Goal: Task Accomplishment & Management: Complete application form

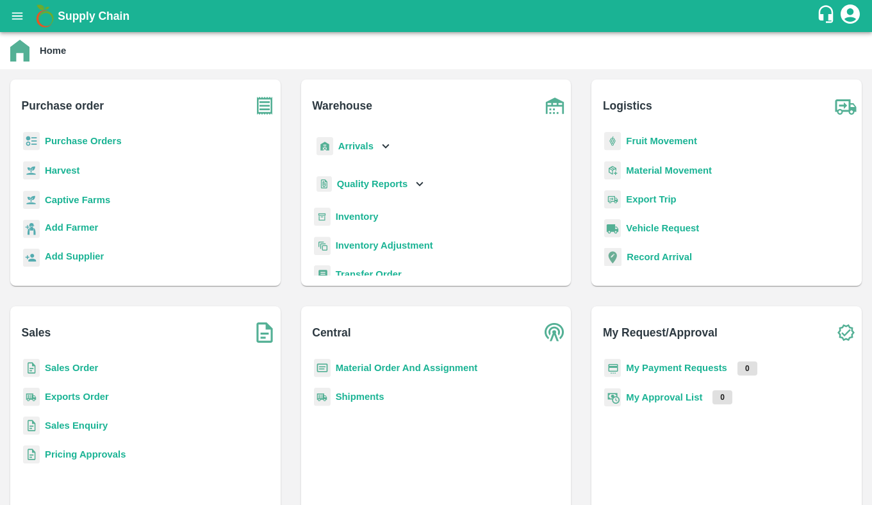
click at [82, 400] on b "Exports Order" at bounding box center [77, 396] width 64 height 10
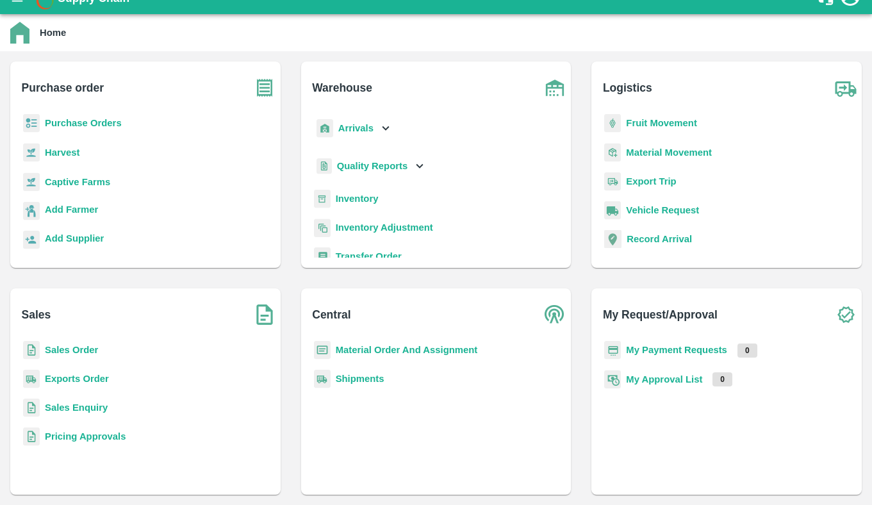
click at [112, 126] on b "Purchase Orders" at bounding box center [83, 123] width 77 height 10
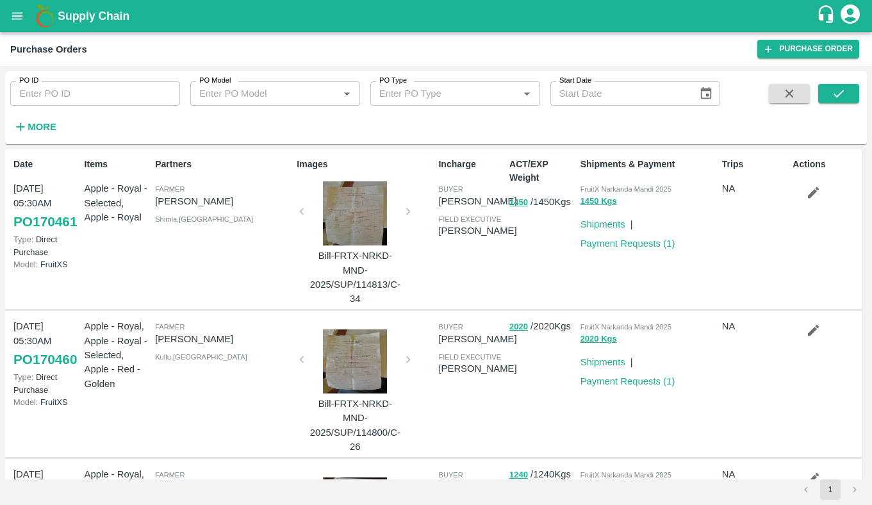
click at [59, 121] on button "More" at bounding box center [34, 127] width 49 height 22
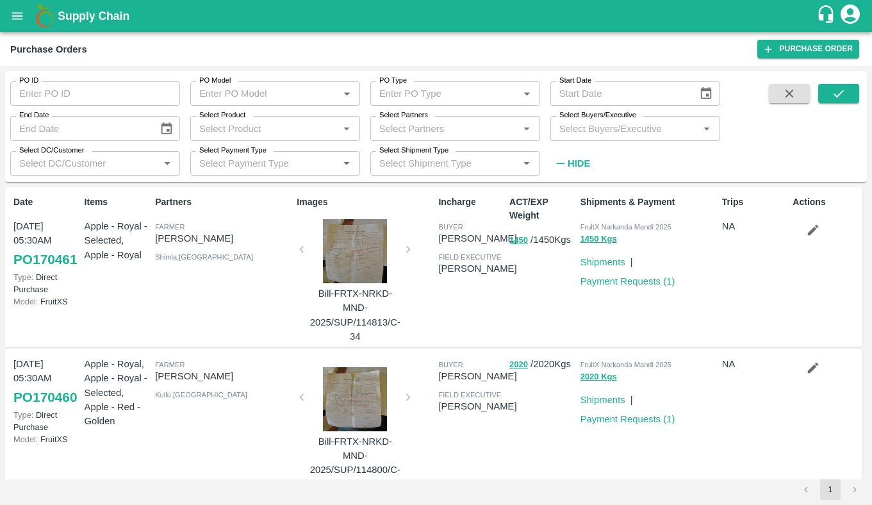
click at [319, 122] on input "Select Product" at bounding box center [264, 128] width 141 height 17
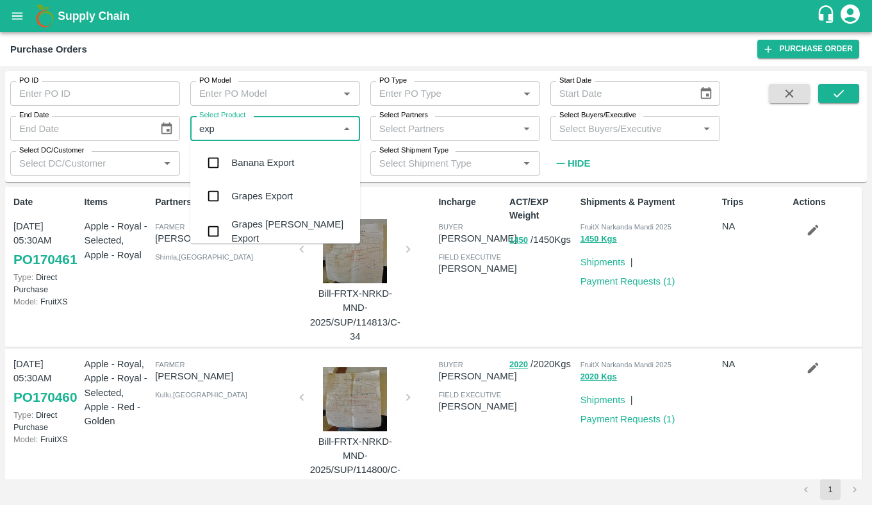
type input "expo"
click at [304, 194] on div "Grapes Export" at bounding box center [275, 195] width 170 height 33
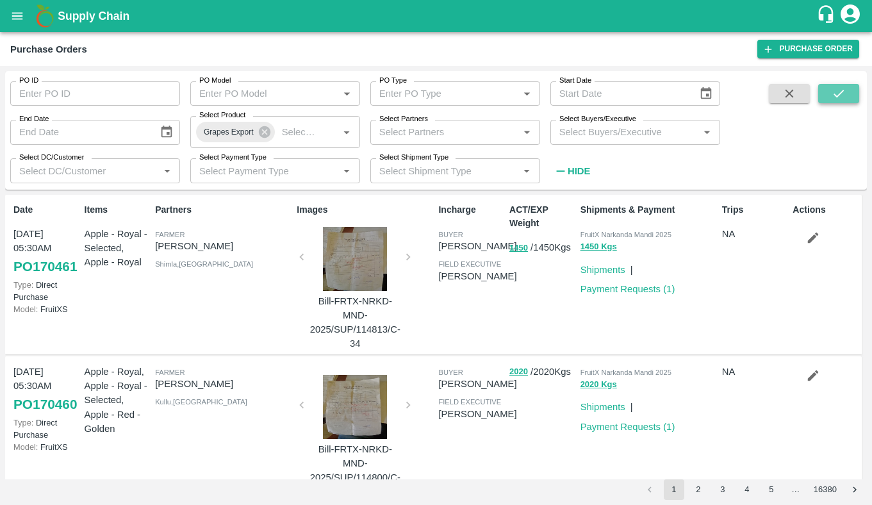
click at [846, 86] on button "submit" at bounding box center [838, 93] width 41 height 19
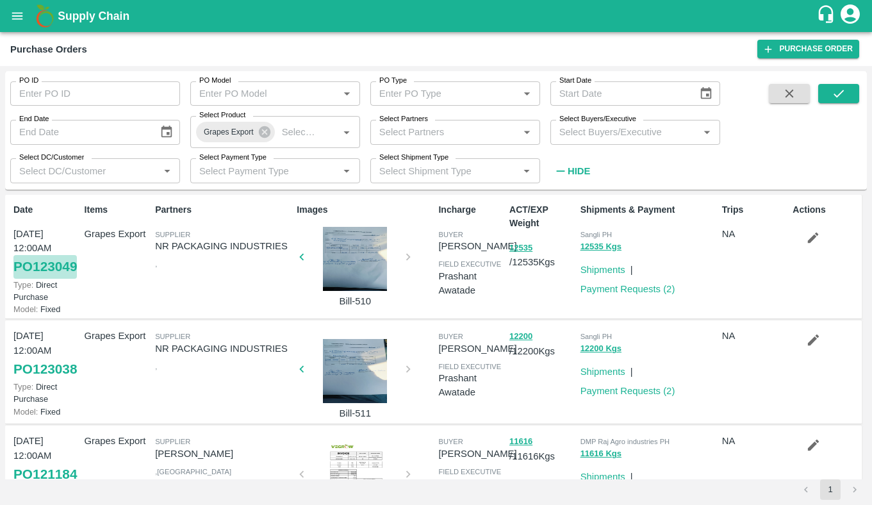
click at [36, 278] on link "PO 123049" at bounding box center [44, 266] width 63 height 23
click at [303, 92] on input "PO Model" at bounding box center [256, 93] width 124 height 17
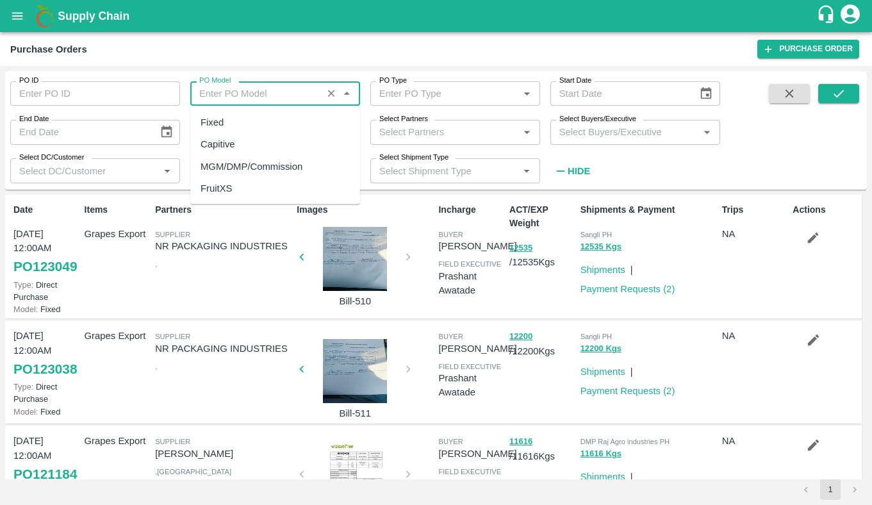
click at [284, 161] on div "MGM/DMP/Commission" at bounding box center [252, 166] width 102 height 14
type input "MGM/DMP/Commission"
click at [299, 135] on input "Select Product" at bounding box center [298, 132] width 42 height 17
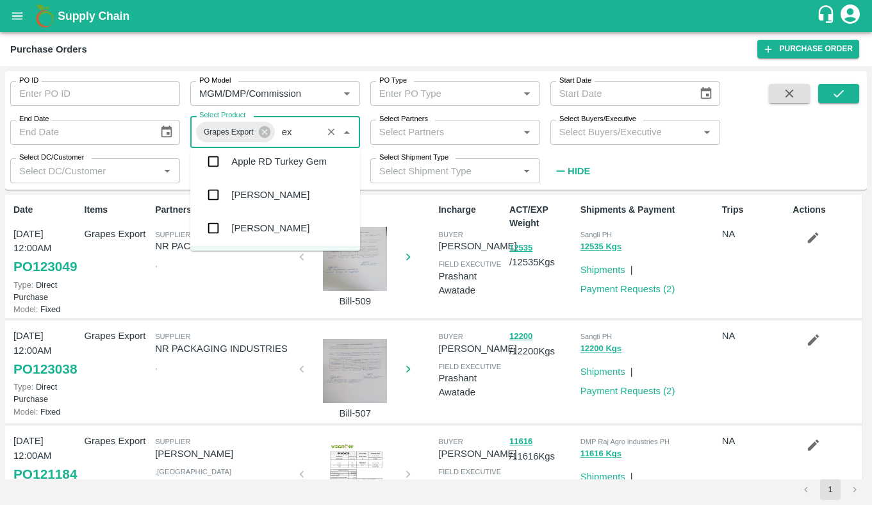
scroll to position [38, 0]
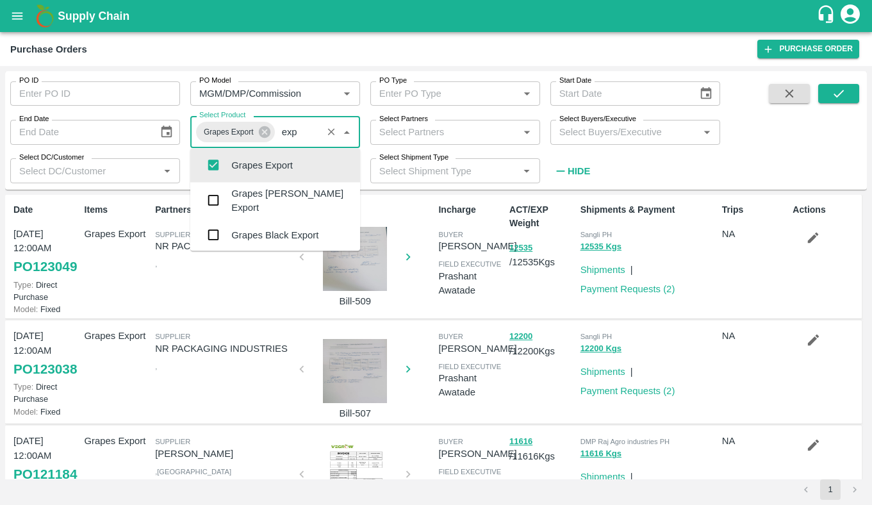
type input "expo"
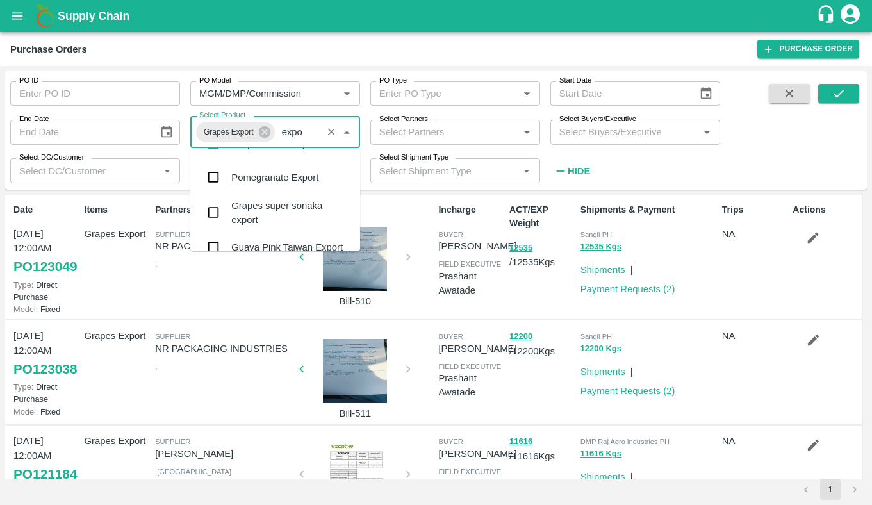
scroll to position [136, 0]
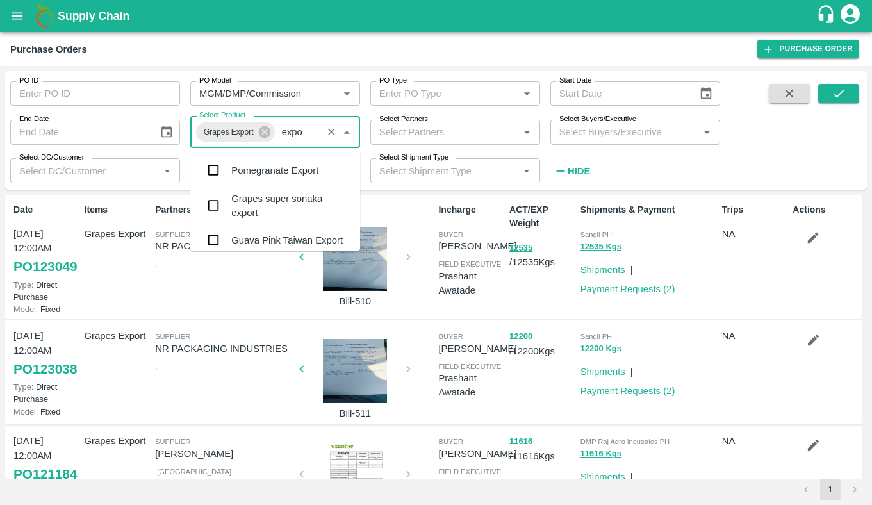
click at [304, 174] on div "Pomegranate Export" at bounding box center [274, 170] width 87 height 14
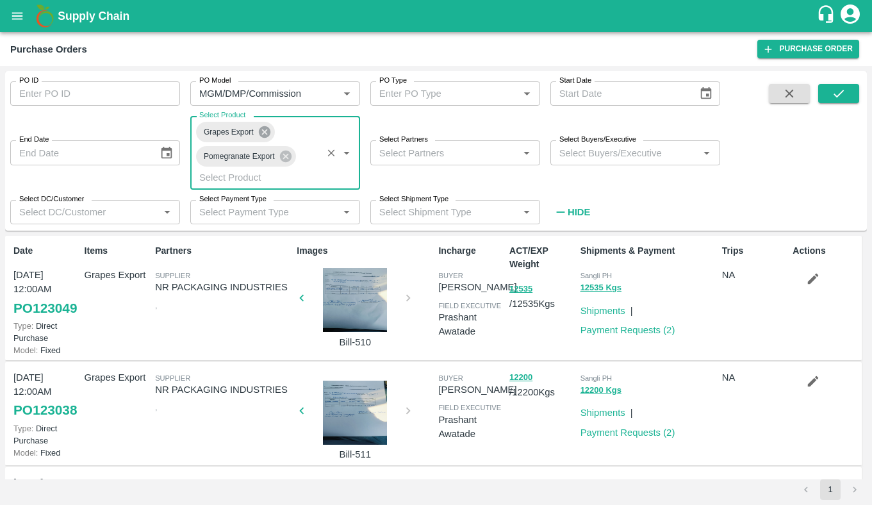
click at [263, 126] on icon at bounding box center [265, 132] width 14 height 14
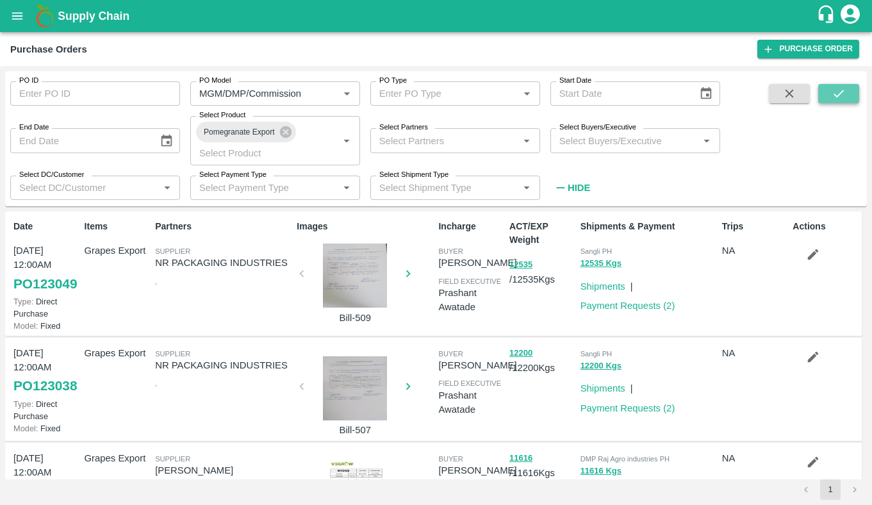
click at [846, 96] on button "submit" at bounding box center [838, 93] width 41 height 19
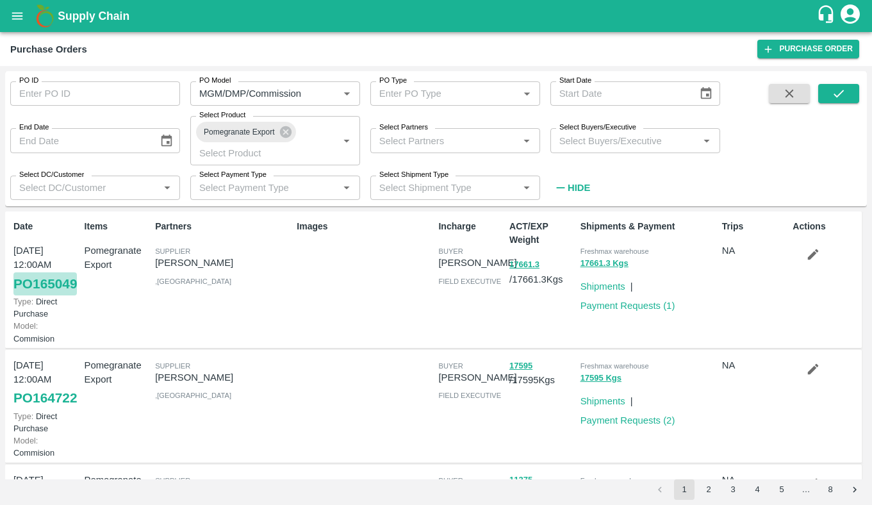
click at [33, 295] on link "PO 165049" at bounding box center [44, 283] width 63 height 23
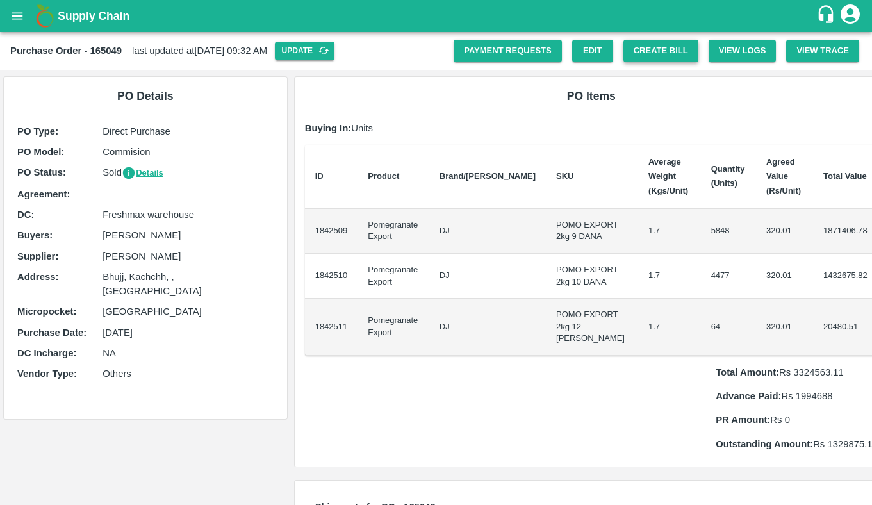
click at [666, 47] on button "Create Bill" at bounding box center [660, 51] width 75 height 22
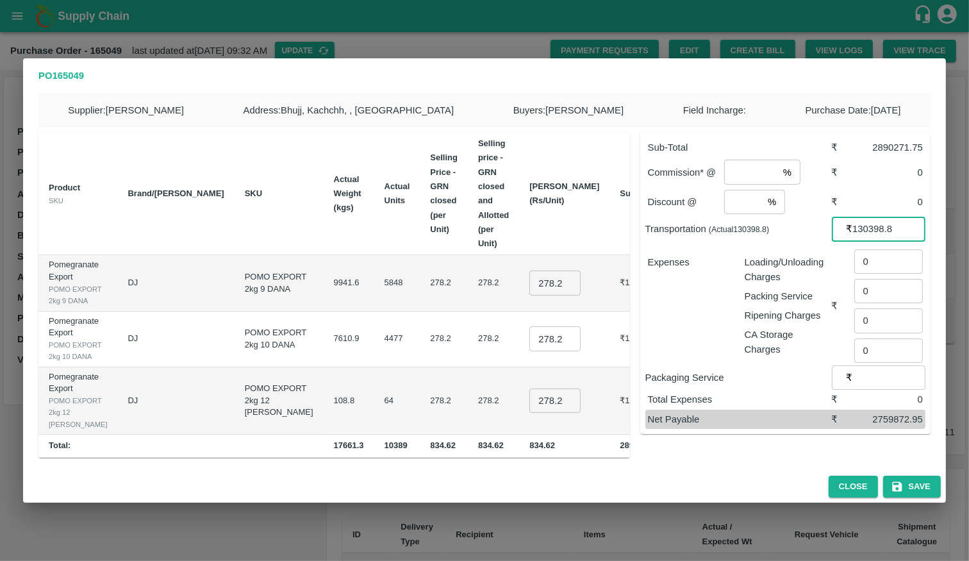
click at [871, 241] on input "130398.8" at bounding box center [888, 229] width 73 height 24
click at [871, 274] on input "0" at bounding box center [888, 261] width 69 height 24
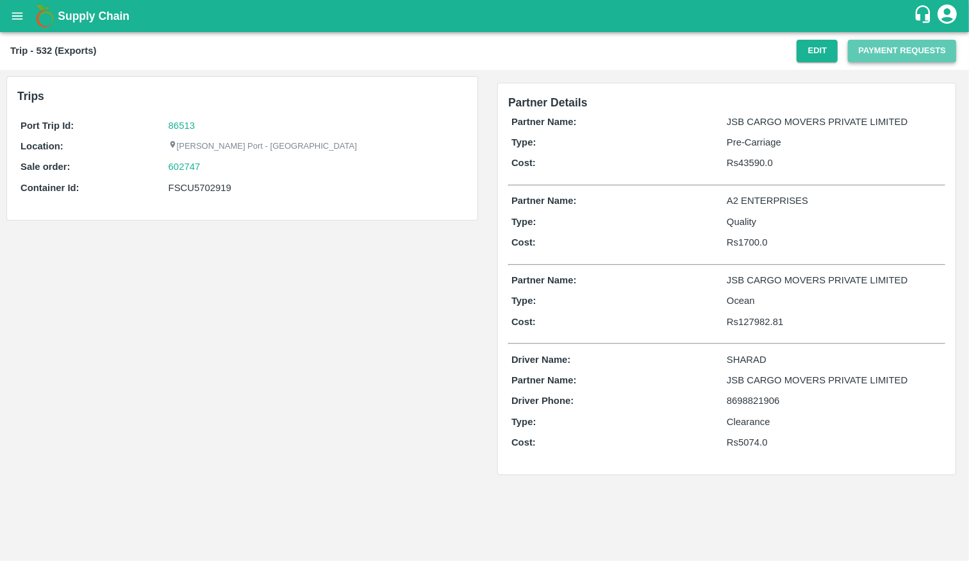
click at [918, 47] on button "Payment Requests" at bounding box center [902, 51] width 108 height 22
